Goal: Check status

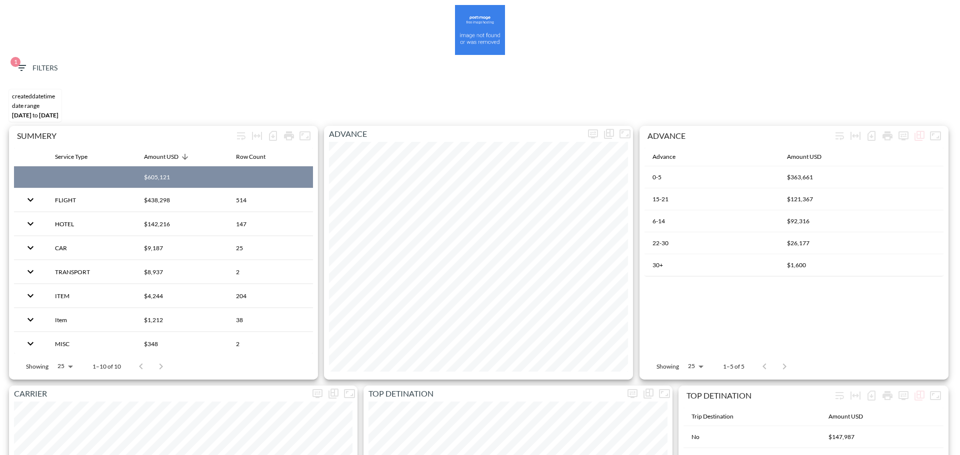
click at [18, 64] on span "1" at bounding box center [15, 62] width 10 height 10
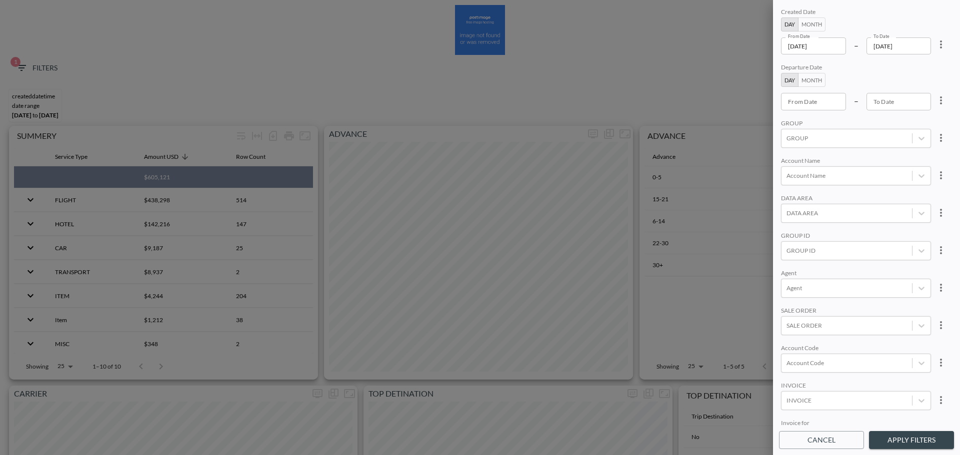
click at [759, 47] on input "[DATE]" at bounding box center [813, 45] width 65 height 17
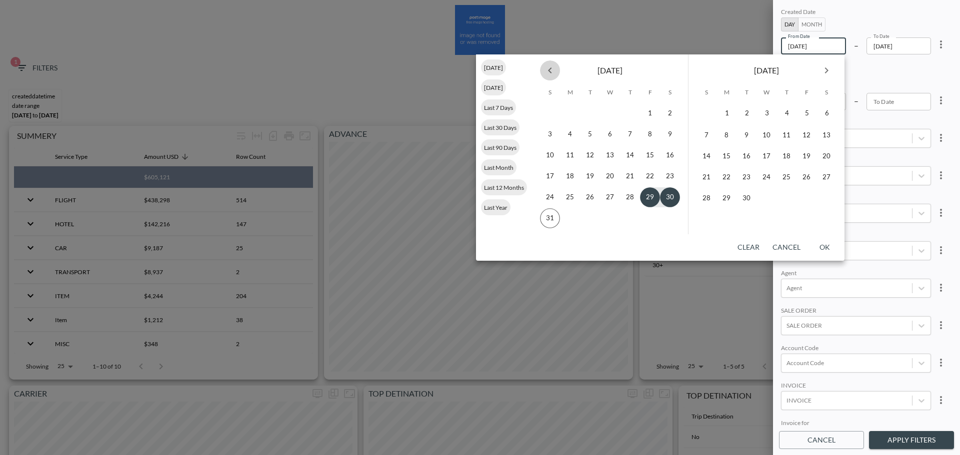
click at [555, 74] on icon "Previous month" at bounding box center [550, 70] width 12 height 12
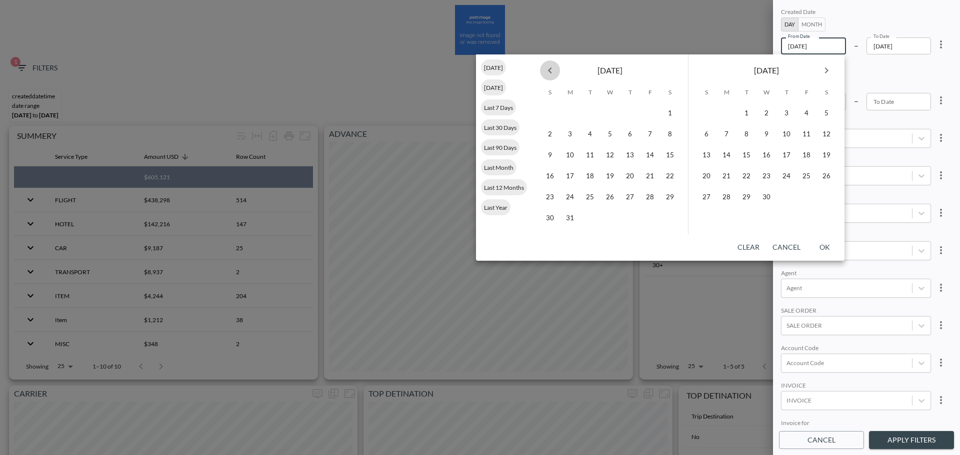
click at [555, 74] on icon "Previous month" at bounding box center [550, 70] width 12 height 12
click at [612, 115] on button "1" at bounding box center [610, 113] width 20 height 20
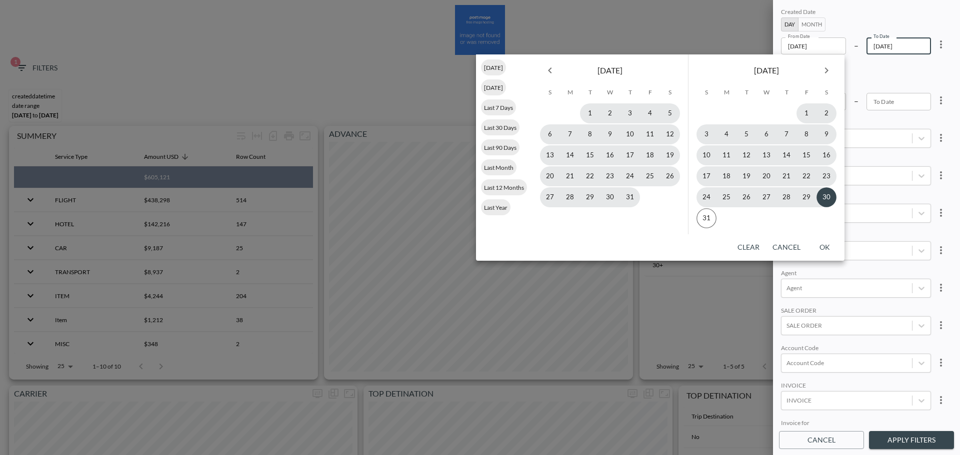
type input "[DATE]"
click at [759, 197] on button "30" at bounding box center [826, 197] width 20 height 20
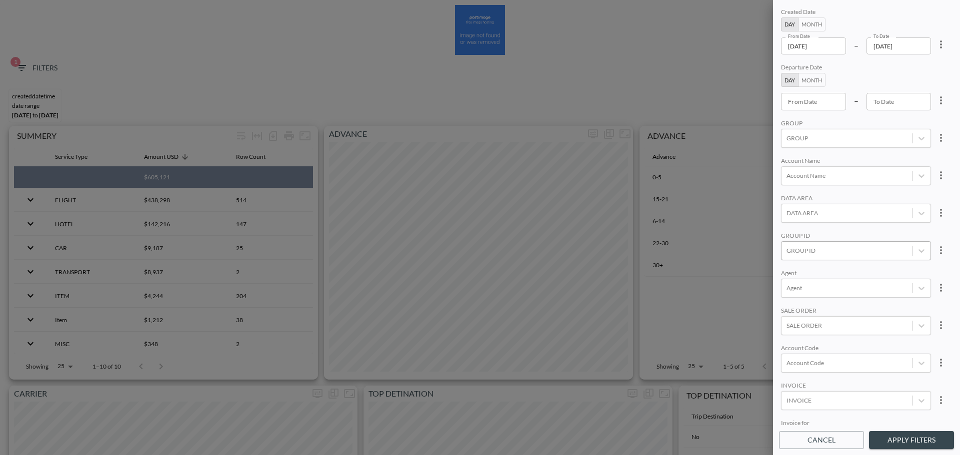
click at [759, 197] on div at bounding box center [846, 250] width 120 height 9
click at [759, 197] on input "JFROG" at bounding box center [788, 200] width 21 height 21
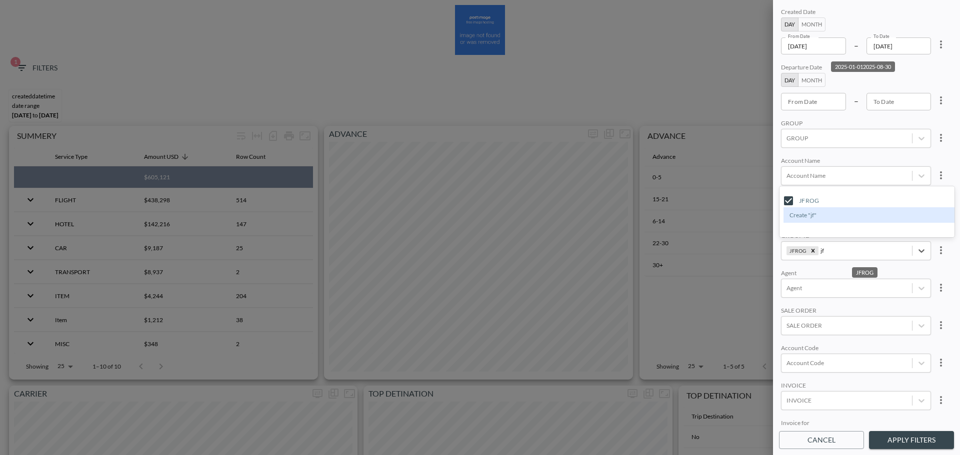
type input "jf"
click at [759, 161] on div "Account Name" at bounding box center [856, 161] width 150 height 9
click at [759, 197] on button "Apply Filters" at bounding box center [911, 440] width 85 height 18
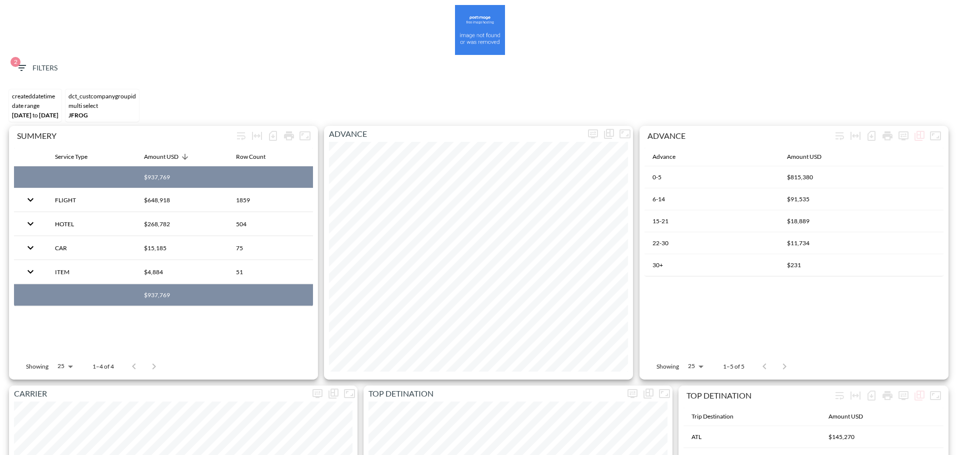
click at [40, 72] on span "2 Filters" at bounding box center [36, 68] width 42 height 12
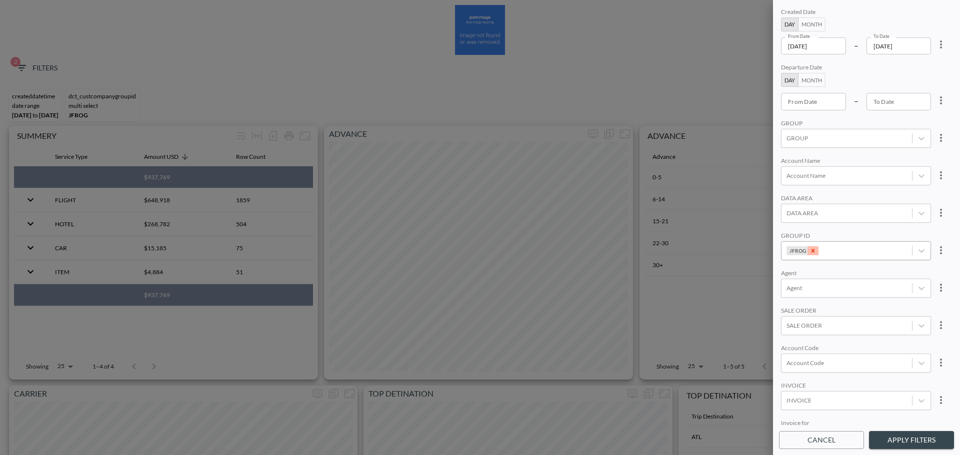
click at [759, 197] on icon "Remove JFROG" at bounding box center [812, 250] width 3 height 3
click at [759, 197] on div at bounding box center [846, 287] width 120 height 9
click at [759, 197] on input "[PERSON_NAME]" at bounding box center [788, 207] width 21 height 21
type input "av"
click at [759, 115] on div "Created Date Day Month From Date [DATE] From Date – To Date [DATE] To Date Depa…" at bounding box center [866, 216] width 175 height 420
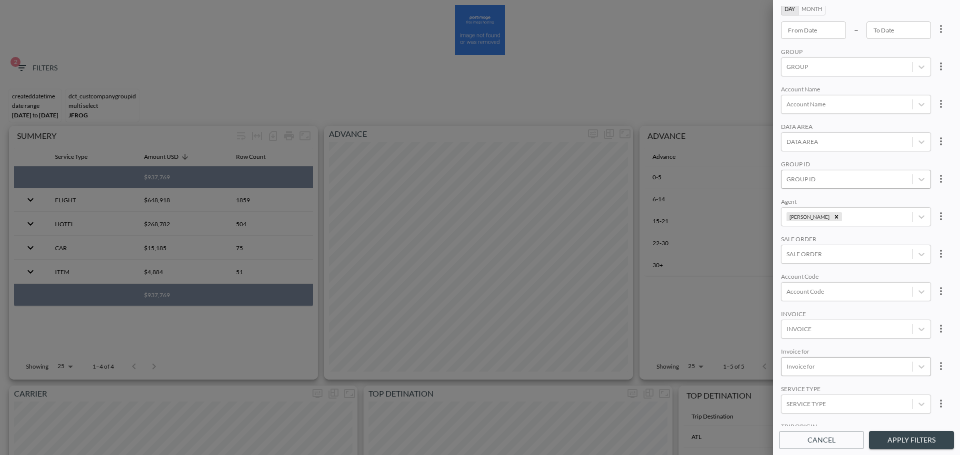
scroll to position [141, 0]
click at [759, 197] on body "BI.P.EYE, Interactive Analytics Dashboards 2 Filters CREATEDDATETIME DATE RANGE…" at bounding box center [480, 227] width 960 height 455
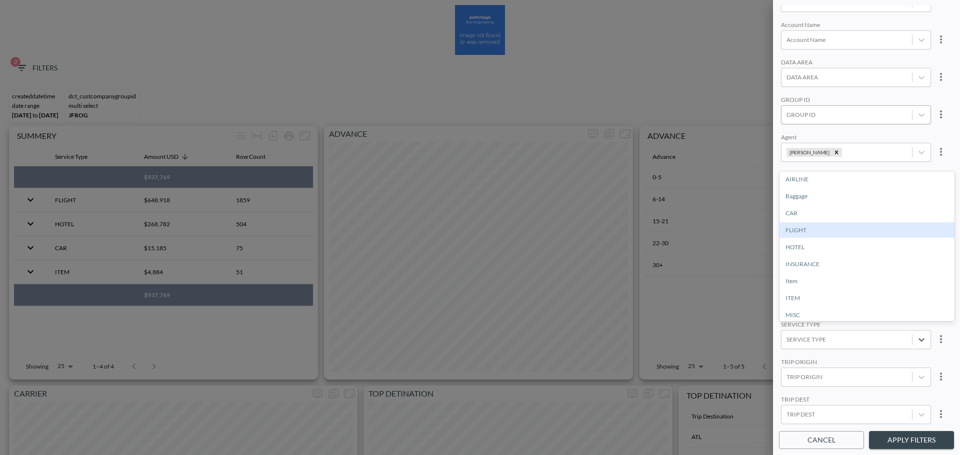
click at [759, 197] on div "FLIGHT" at bounding box center [866, 229] width 175 height 15
click at [759, 197] on button "Apply Filters" at bounding box center [911, 440] width 85 height 18
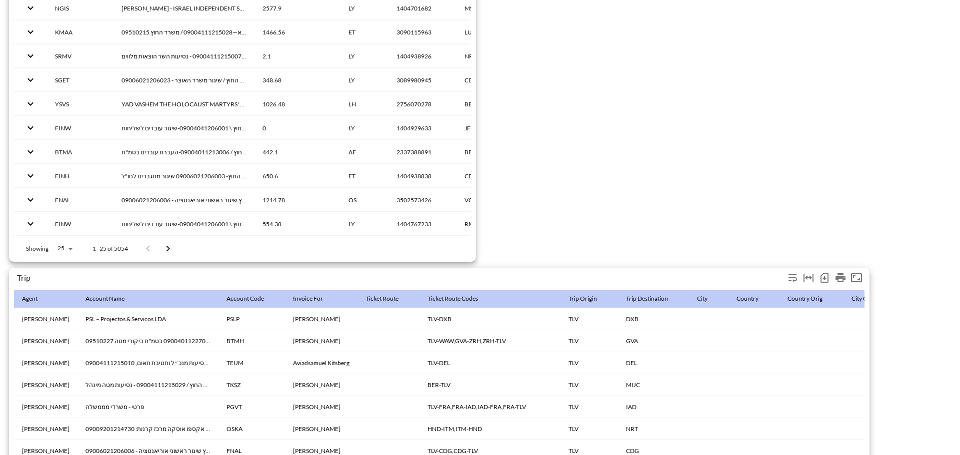
scroll to position [1572, 0]
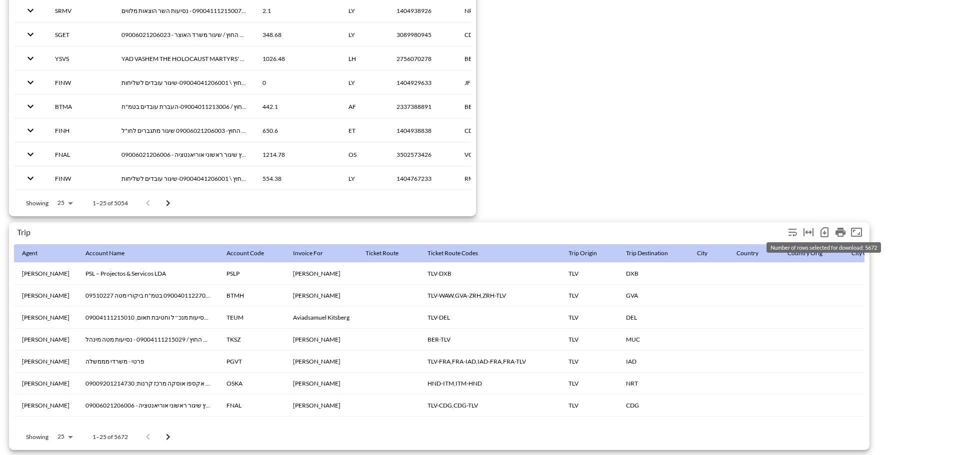
click at [759, 197] on icon "Number of rows selected for download: 5672" at bounding box center [824, 233] width 4 height 4
